Goal: Submit feedback/report problem

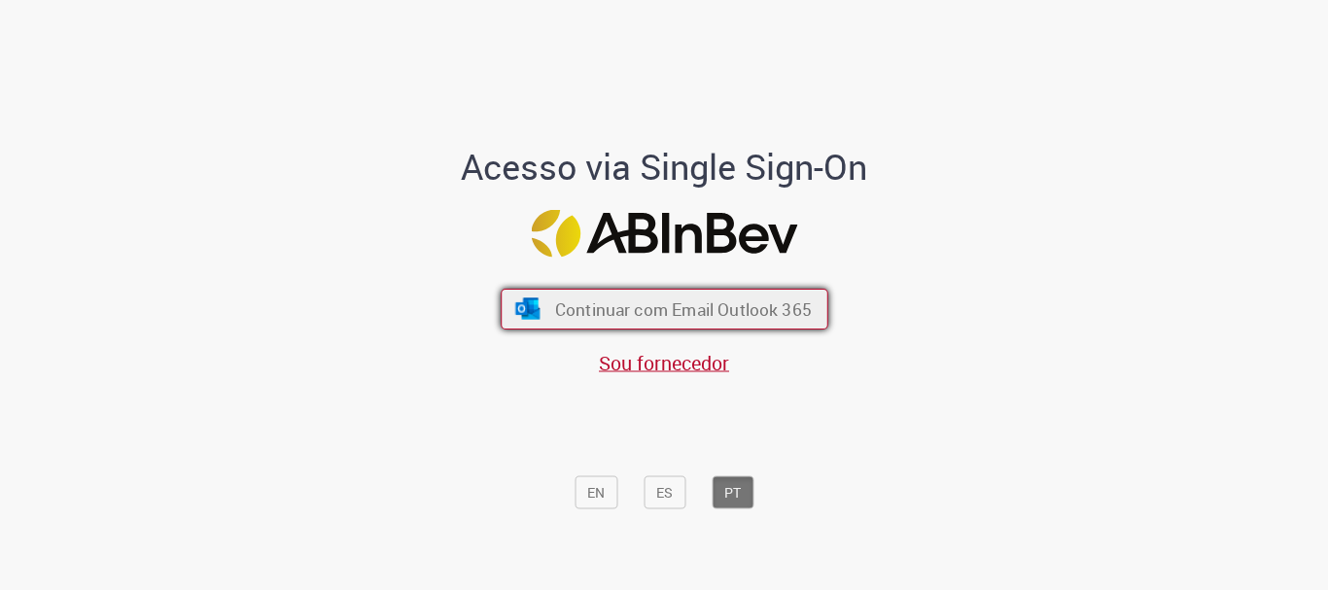
click at [658, 303] on span "Continuar com Email Outlook 365" at bounding box center [682, 309] width 257 height 22
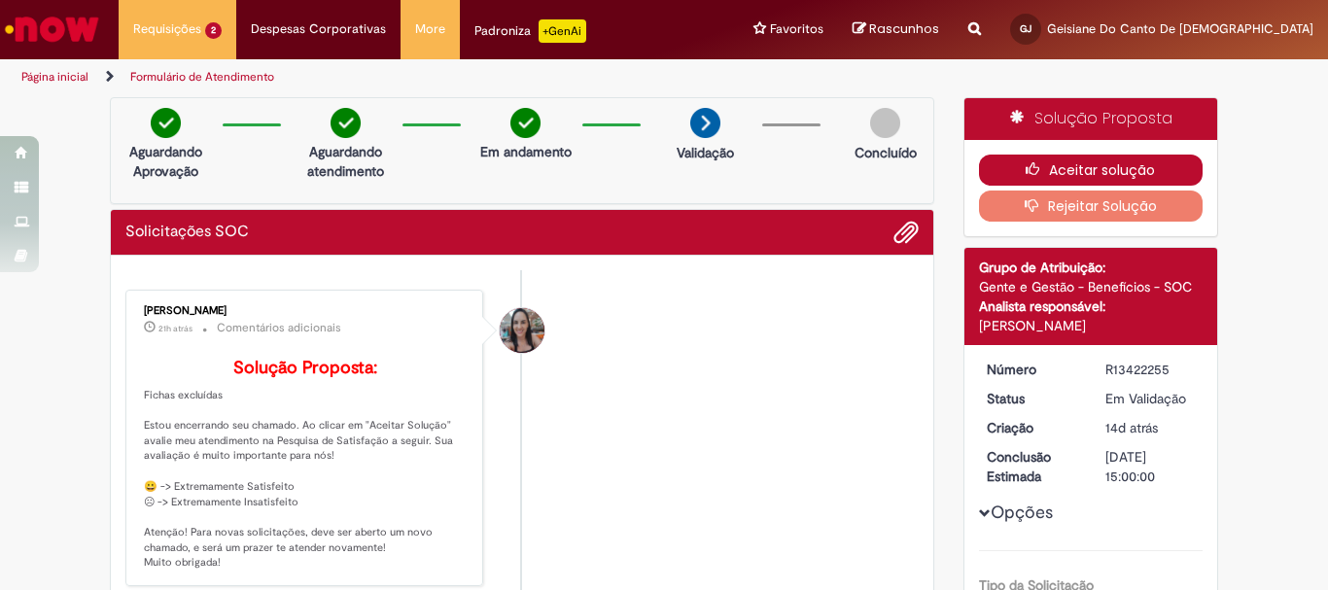
click at [1092, 165] on button "Aceitar solução" at bounding box center [1091, 170] width 225 height 31
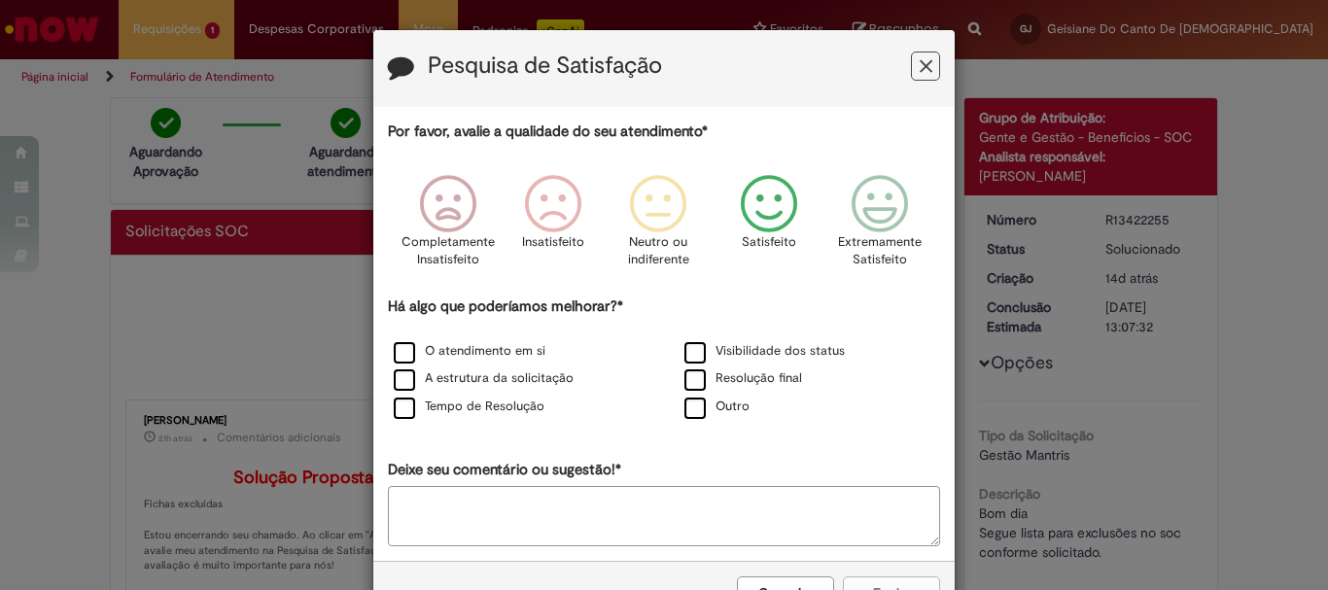
click at [733, 210] on icon "Feedback" at bounding box center [769, 204] width 73 height 58
click at [403, 407] on label "Tempo de Resolução" at bounding box center [469, 407] width 151 height 18
click at [441, 526] on textarea "Deixe seu comentário ou sugestão!*" at bounding box center [664, 516] width 552 height 60
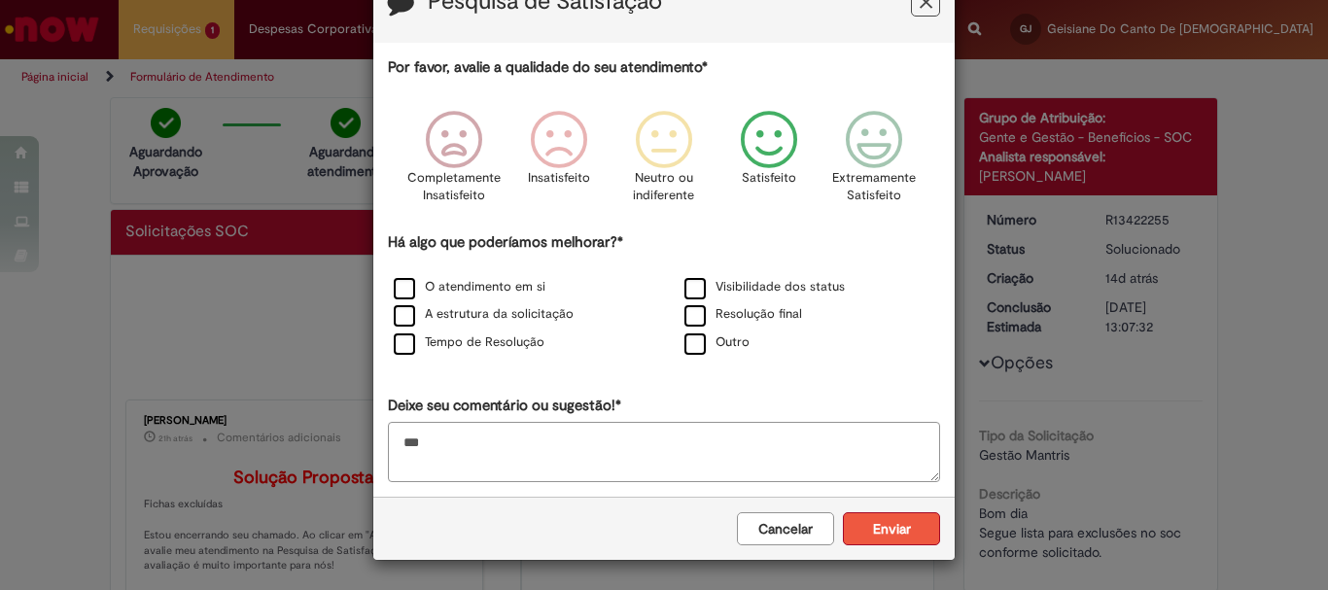
type textarea "***"
click at [881, 536] on button "Enviar" at bounding box center [891, 528] width 97 height 33
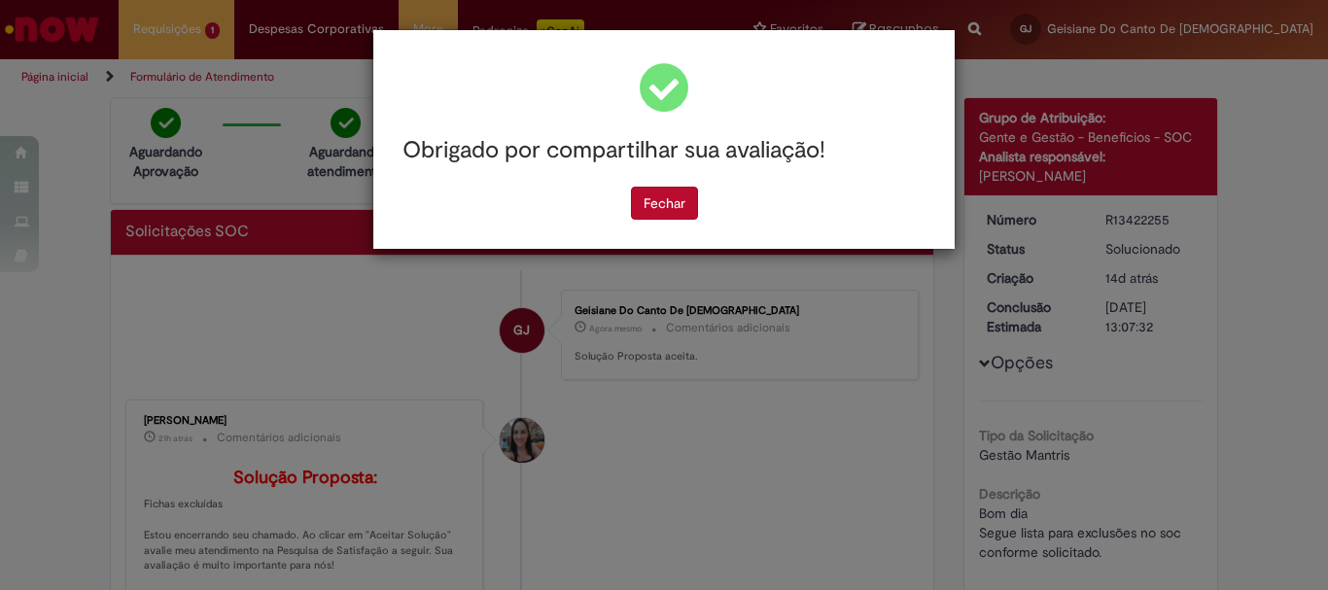
scroll to position [0, 0]
click at [658, 200] on button "Fechar" at bounding box center [664, 203] width 67 height 33
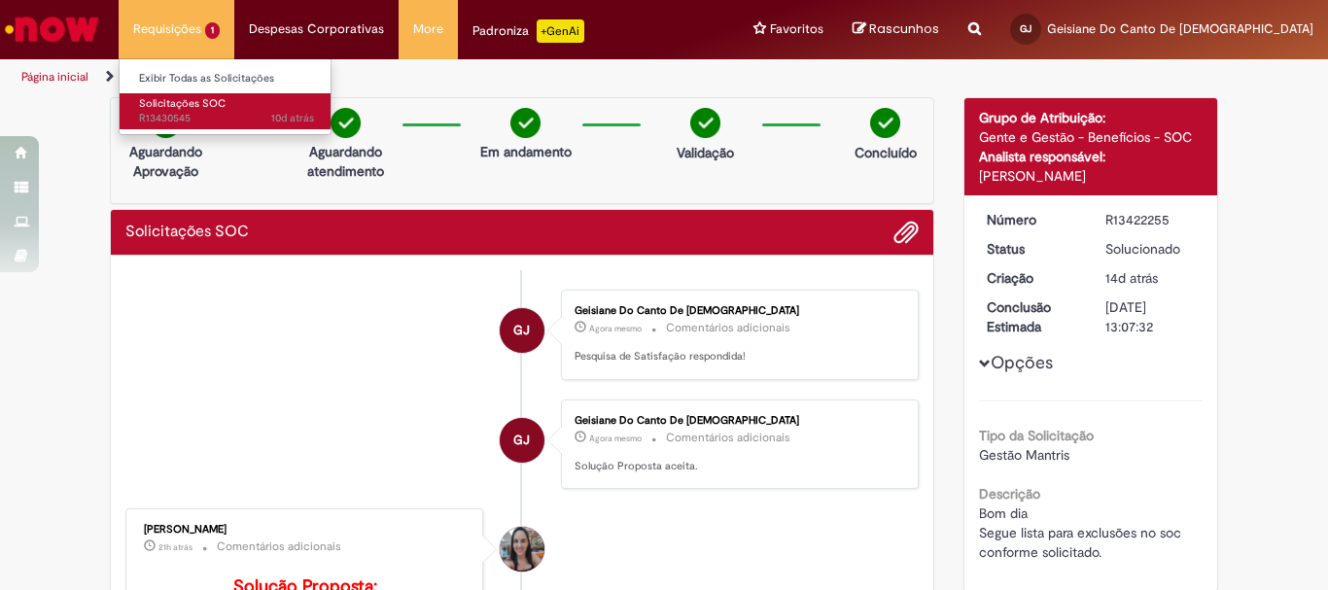
click at [191, 118] on span "10d atrás 10 dias atrás R13430545" at bounding box center [226, 119] width 175 height 16
click at [203, 109] on span "Solicitações SOC" at bounding box center [182, 103] width 87 height 15
